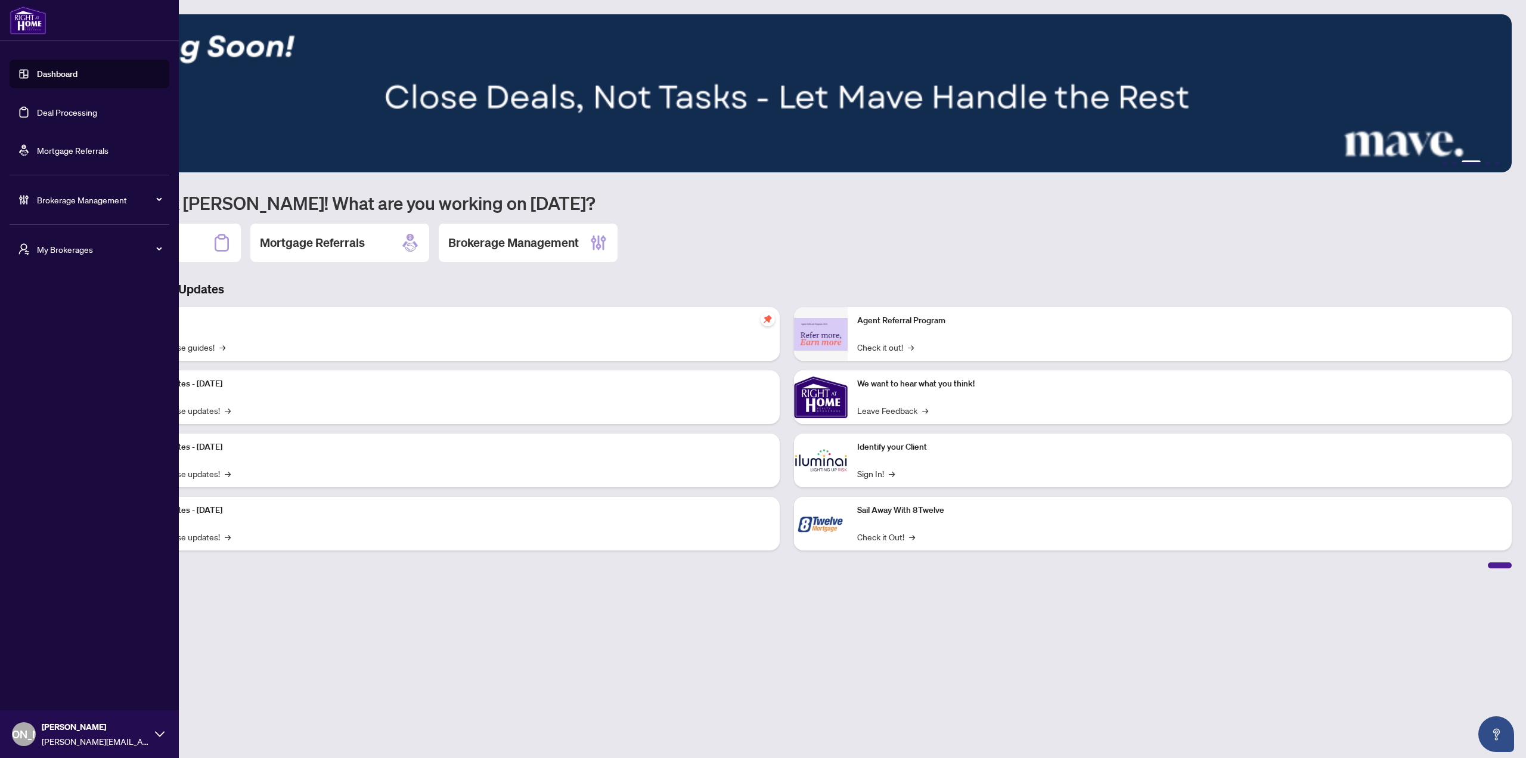
click at [73, 251] on span "My Brokerages" at bounding box center [99, 249] width 124 height 13
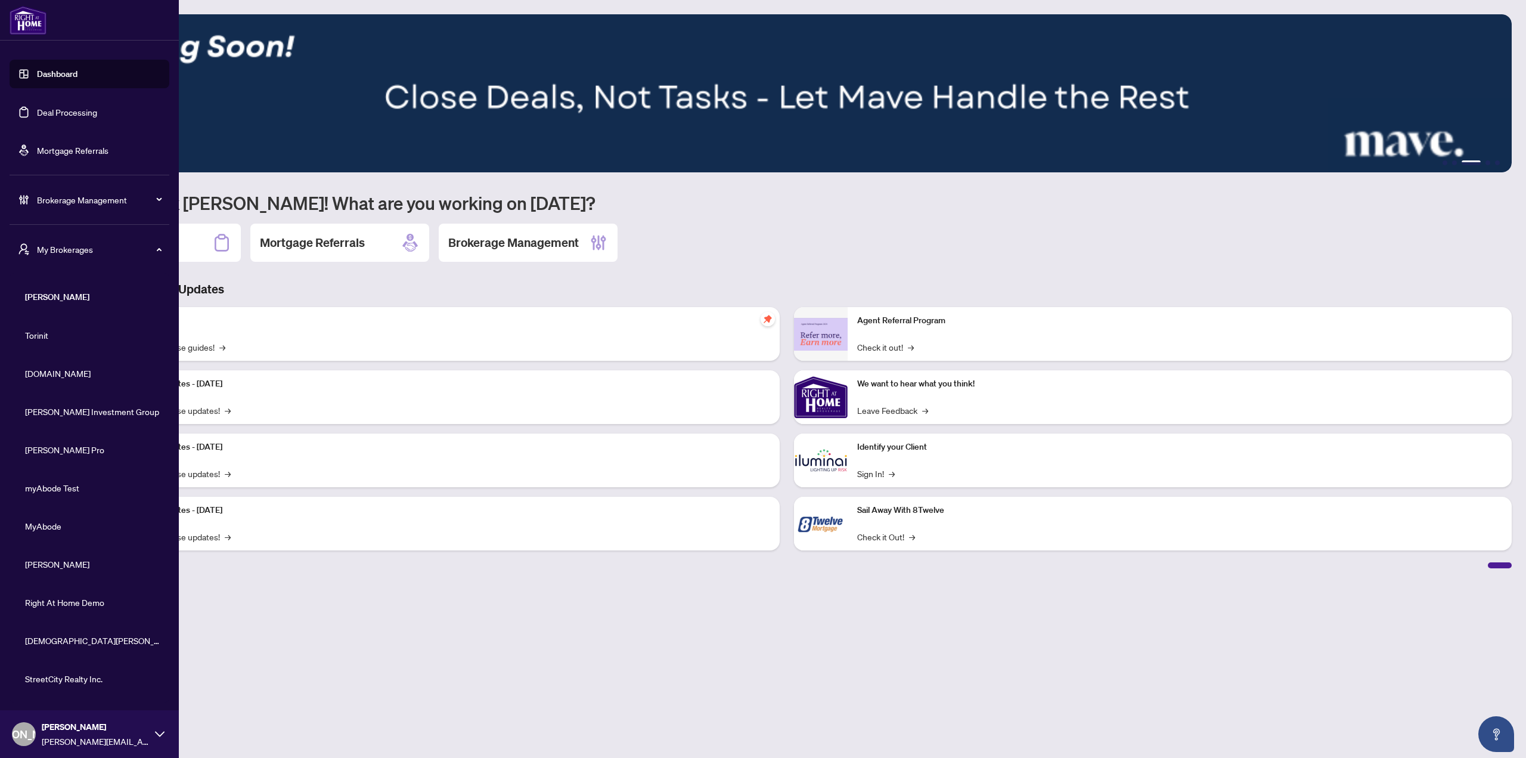
click at [75, 494] on li "myAbode Test" at bounding box center [90, 487] width 160 height 29
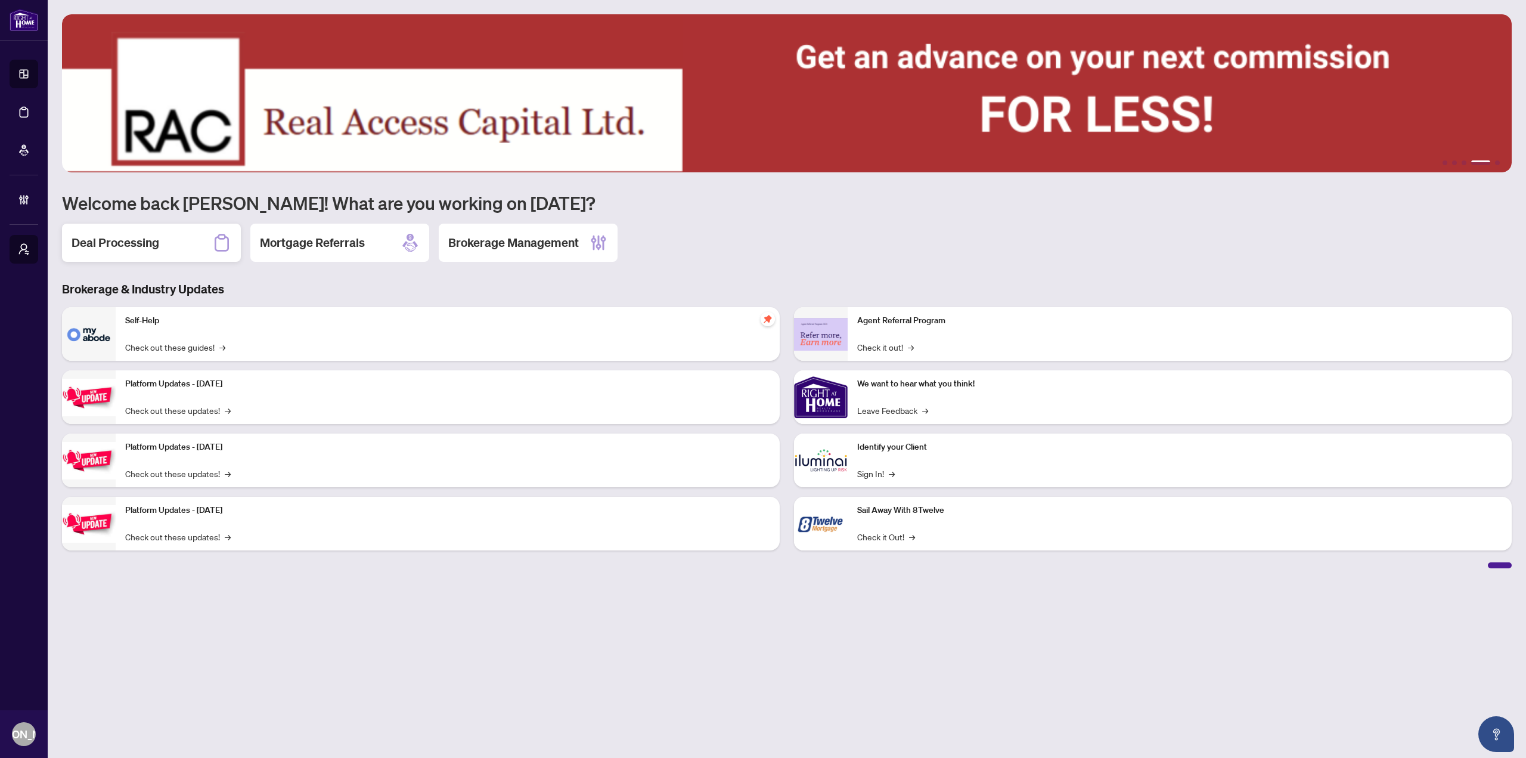
click at [172, 238] on div "Deal Processing" at bounding box center [151, 243] width 179 height 38
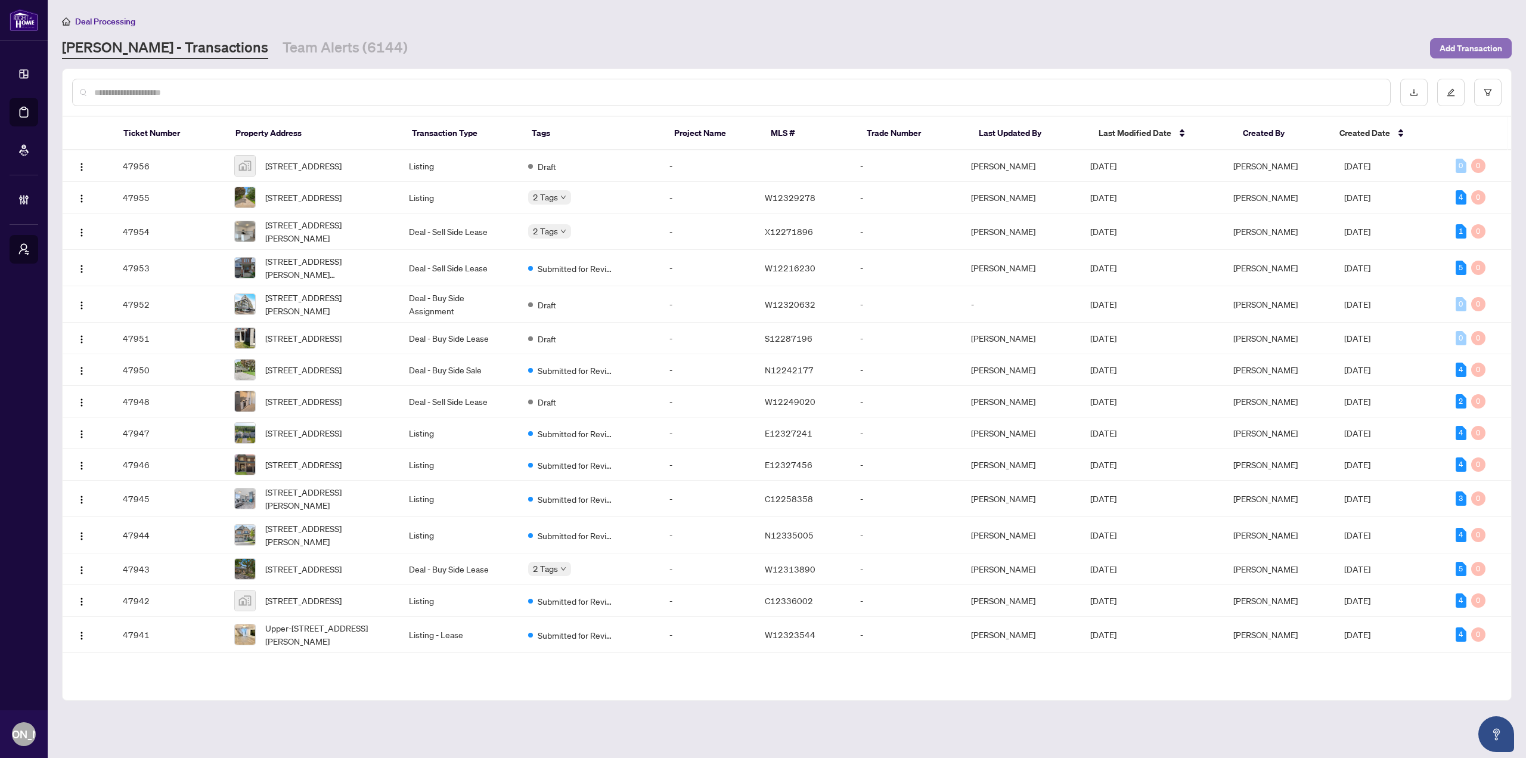
click at [1478, 52] on span "Add Transaction" at bounding box center [1471, 48] width 63 height 19
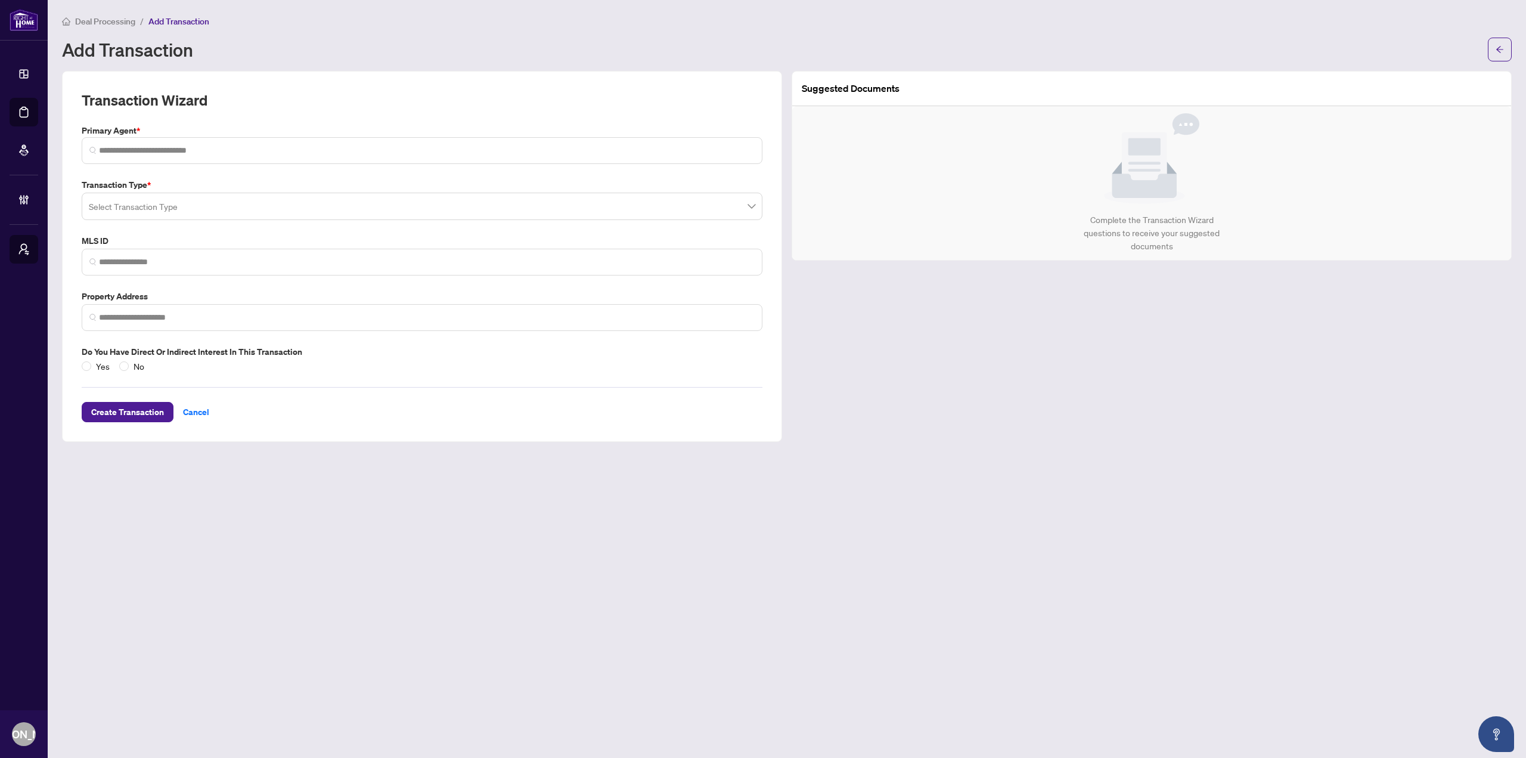
click at [242, 198] on input "search" at bounding box center [417, 208] width 656 height 26
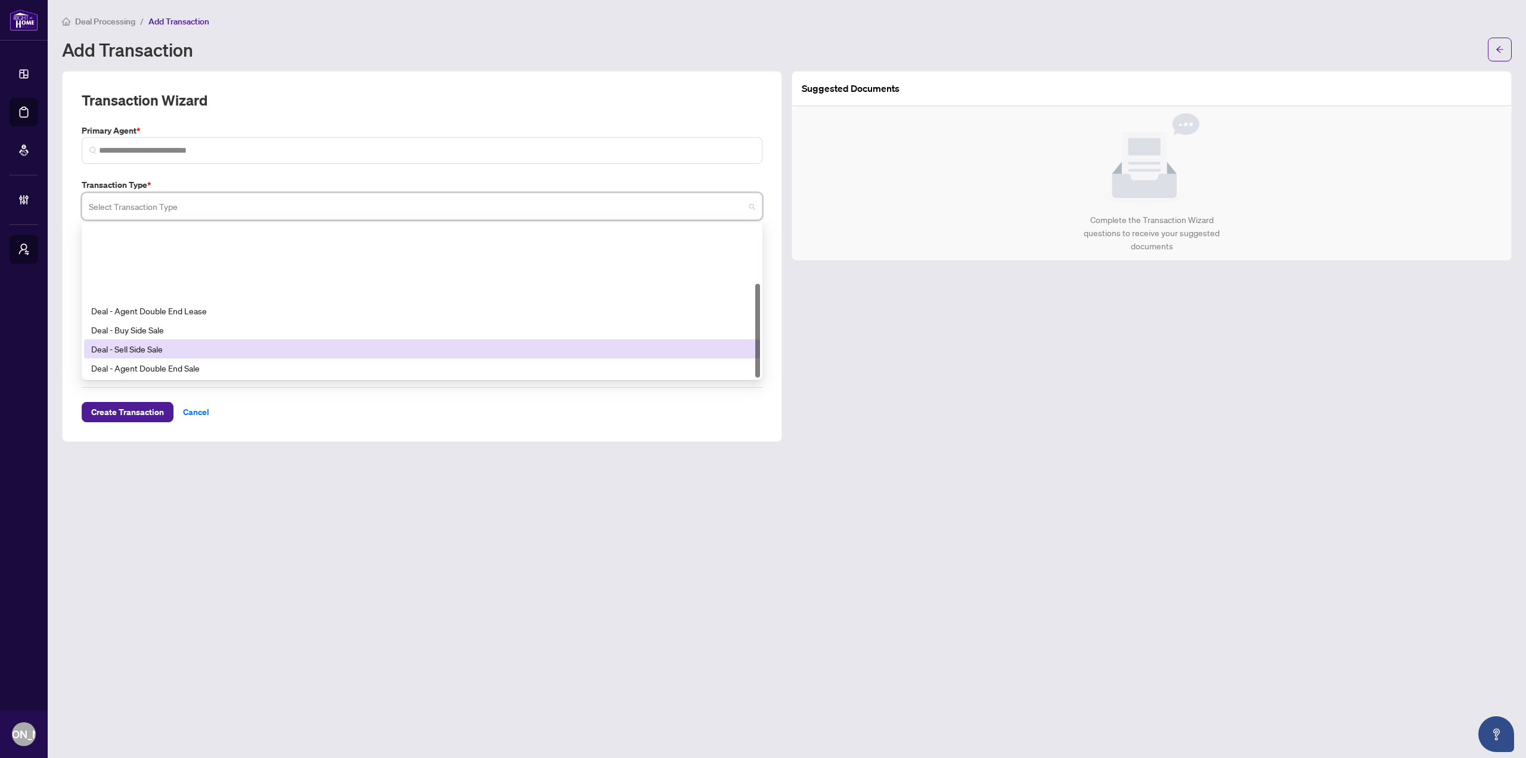
scroll to position [95, 0]
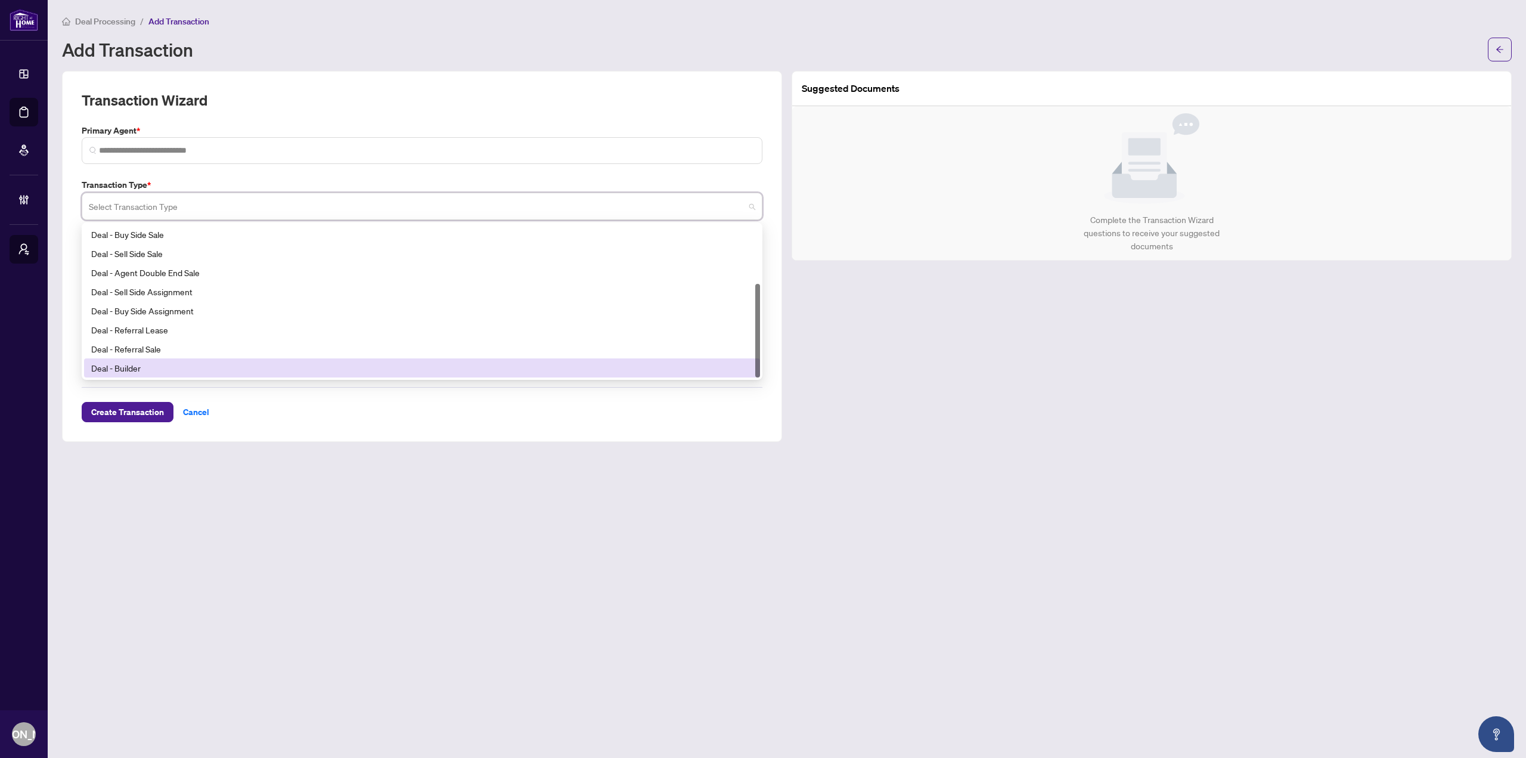
click at [240, 364] on div "Deal - Builder" at bounding box center [422, 367] width 662 height 13
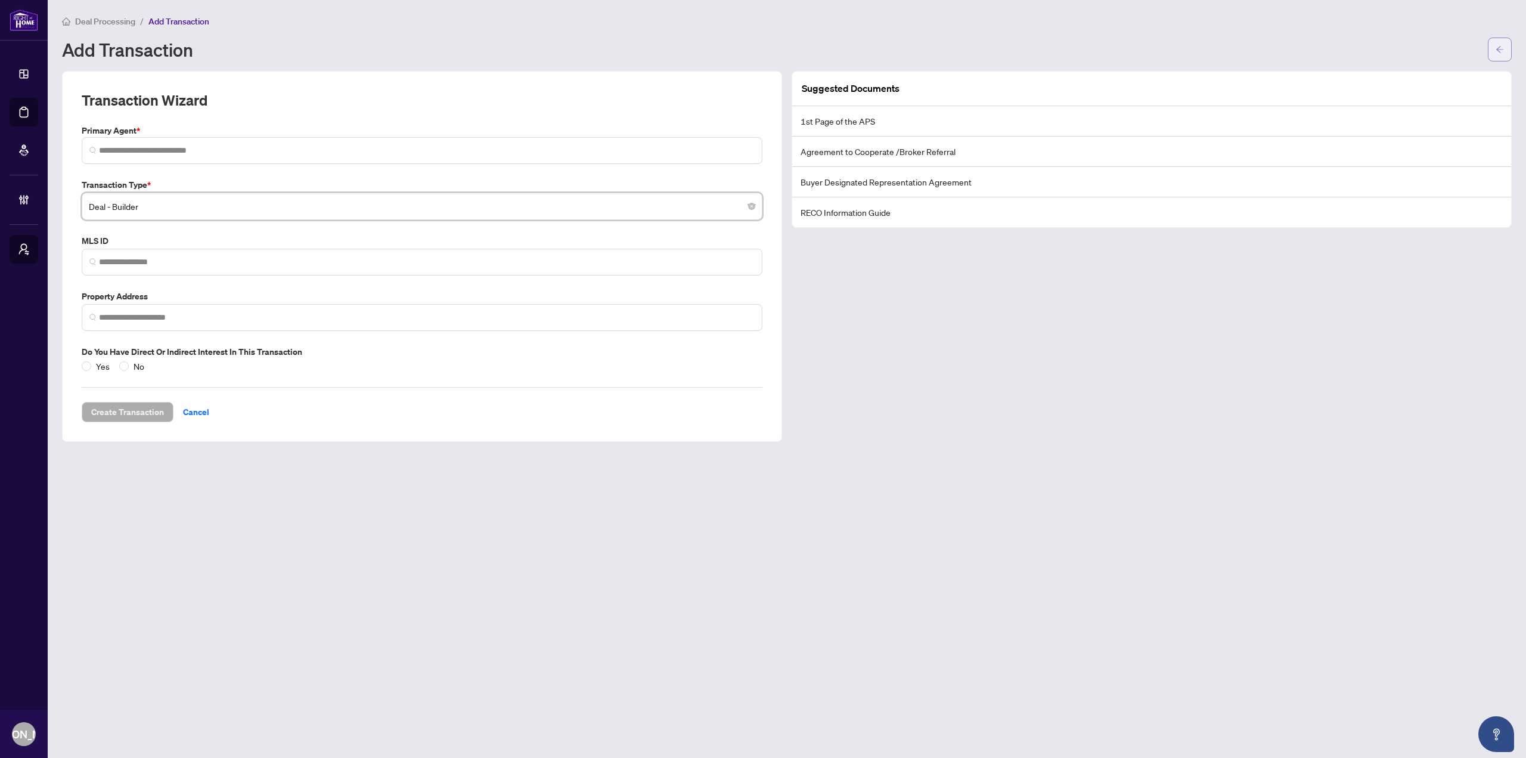
click at [1506, 45] on button "button" at bounding box center [1500, 50] width 24 height 24
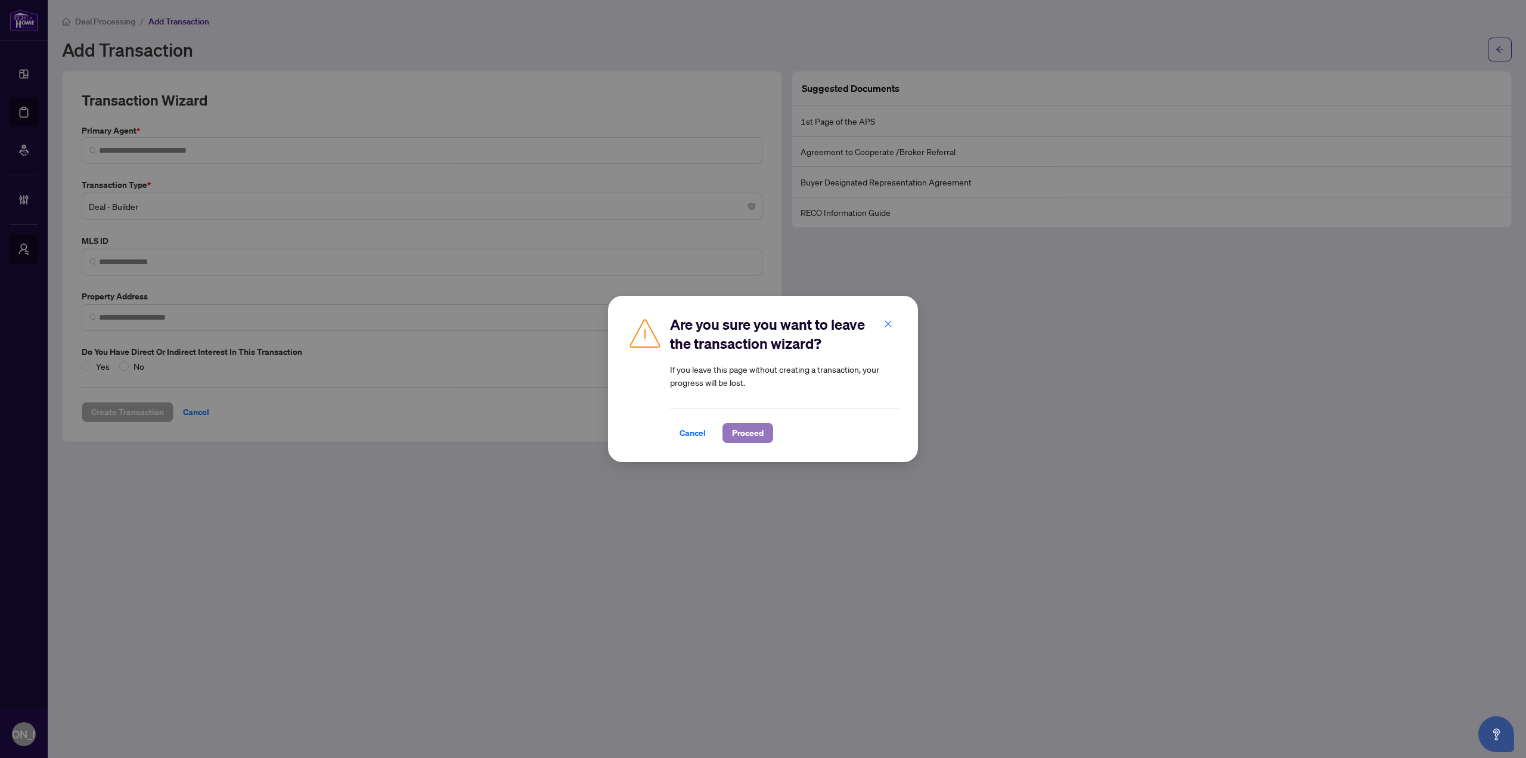
click at [734, 433] on span "Proceed" at bounding box center [748, 432] width 32 height 19
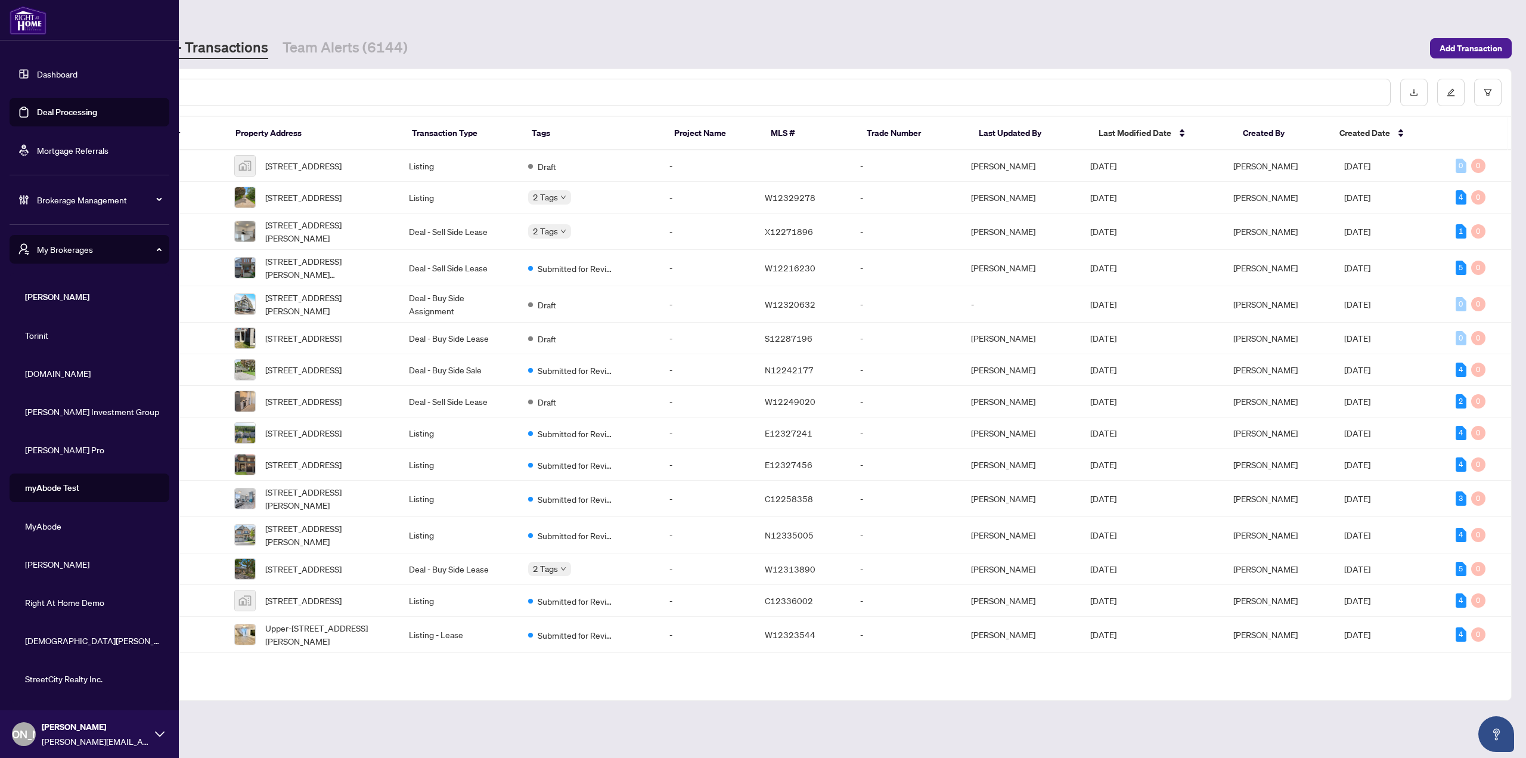
click at [74, 371] on span "Property.ca" at bounding box center [93, 373] width 136 height 13
